Goal: Check status: Check status

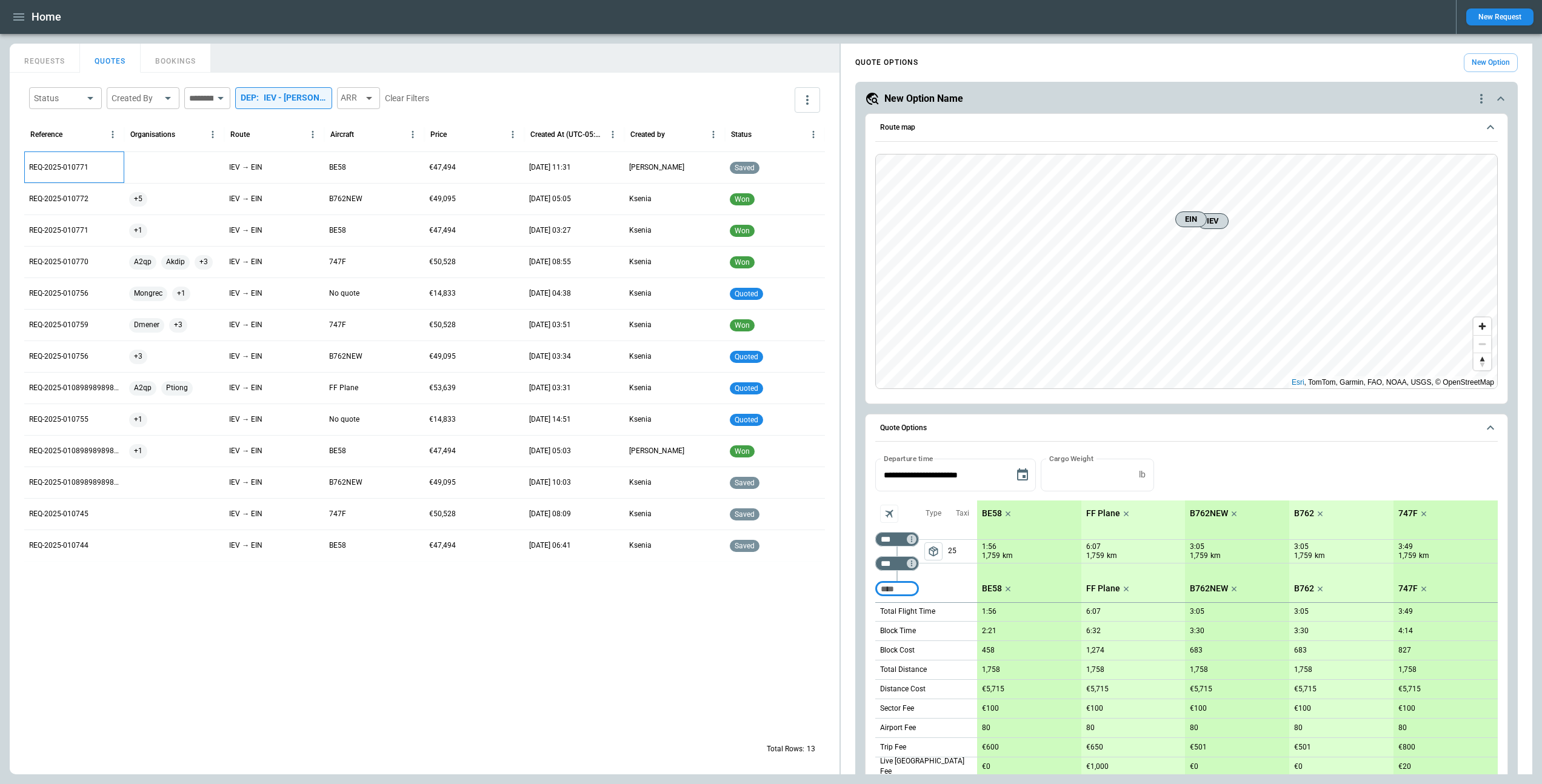
click at [44, 163] on p "REQ-2025-010771" at bounding box center [59, 168] width 59 height 11
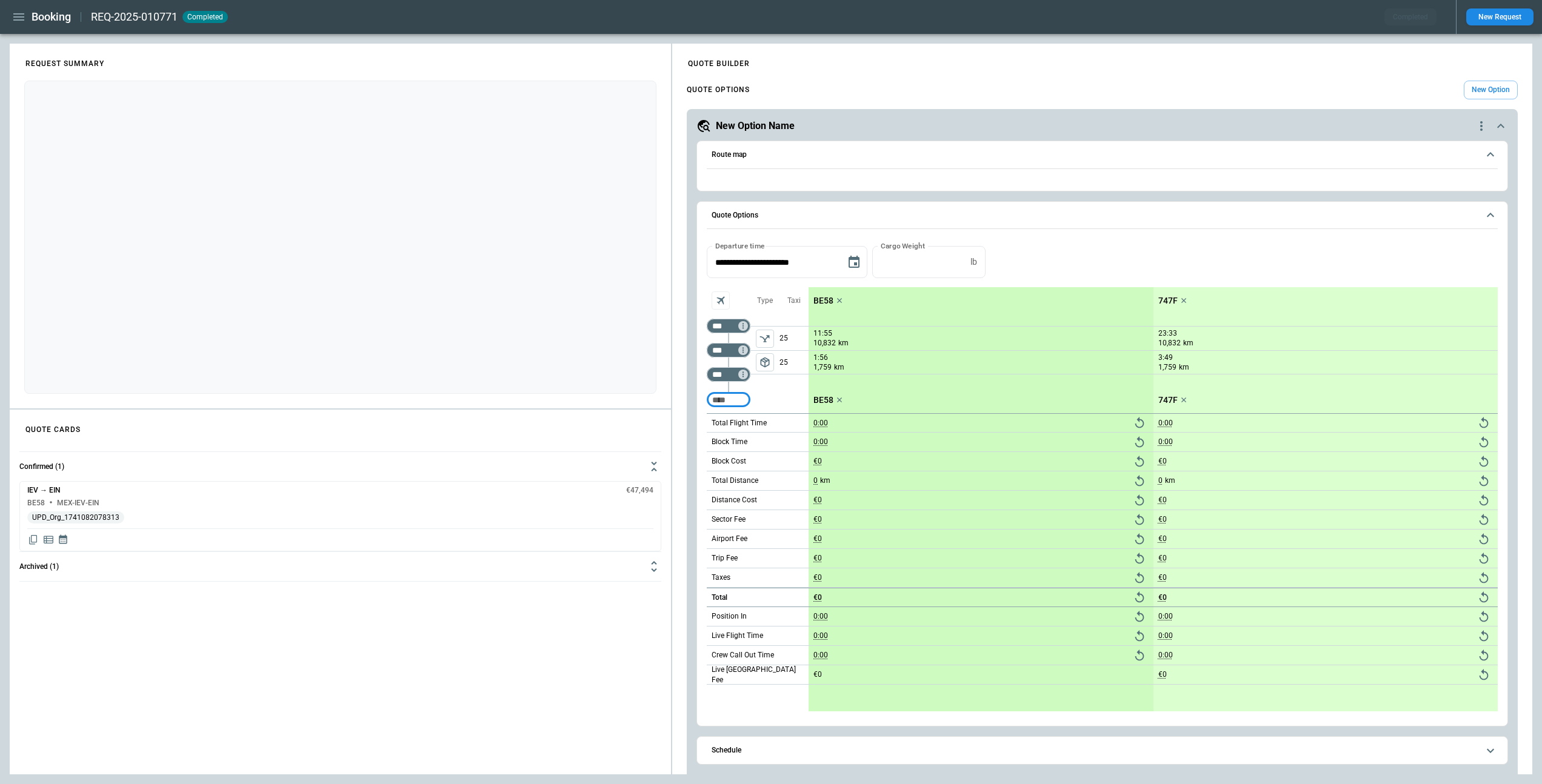
type input "**********"
